Goal: Task Accomplishment & Management: Manage account settings

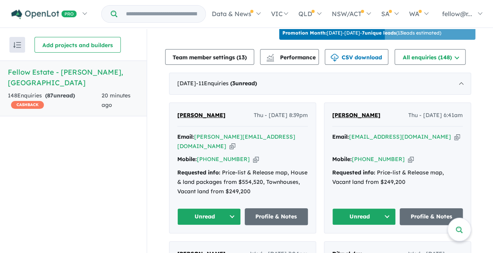
scroll to position [314, 0]
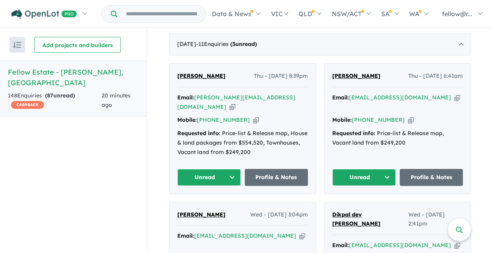
click at [386, 172] on button "Unread" at bounding box center [364, 177] width 64 height 17
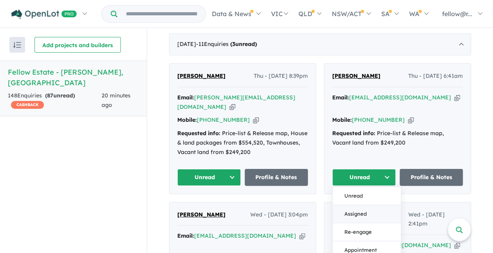
click at [371, 210] on button "Assigned" at bounding box center [367, 214] width 68 height 18
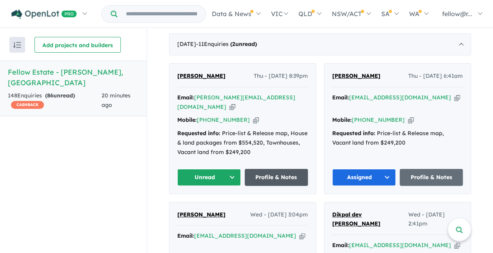
click at [259, 172] on link "Profile & Notes" at bounding box center [277, 177] width 64 height 17
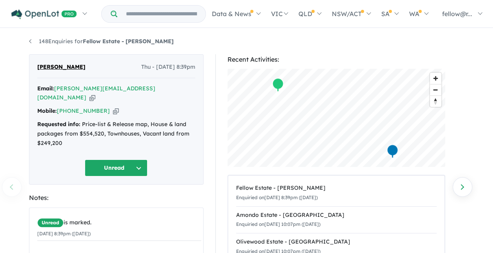
click at [138, 159] on button "Unread" at bounding box center [116, 167] width 63 height 17
click at [121, 195] on button "Assigned" at bounding box center [119, 204] width 68 height 18
